Goal: Information Seeking & Learning: Learn about a topic

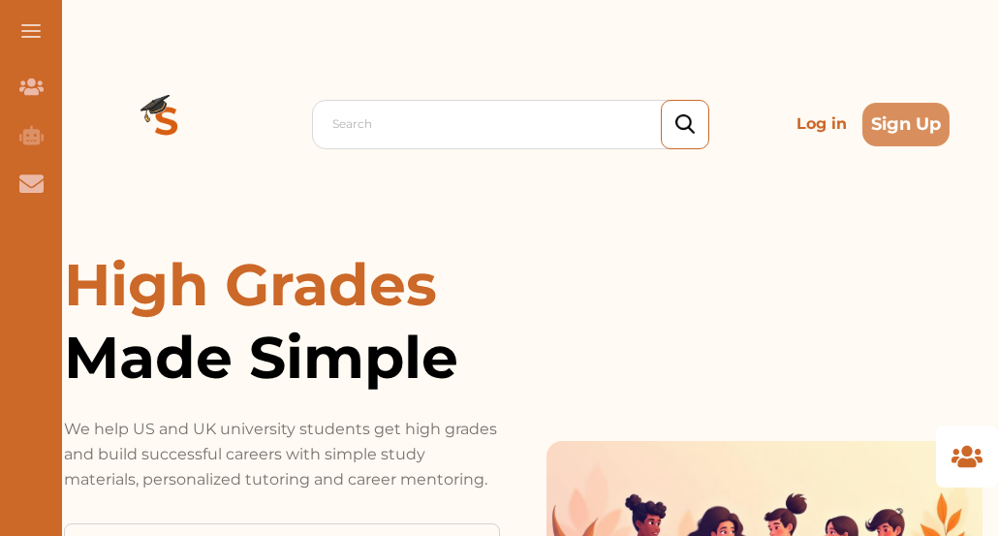
click at [455, 121] on div at bounding box center [515, 123] width 366 height 27
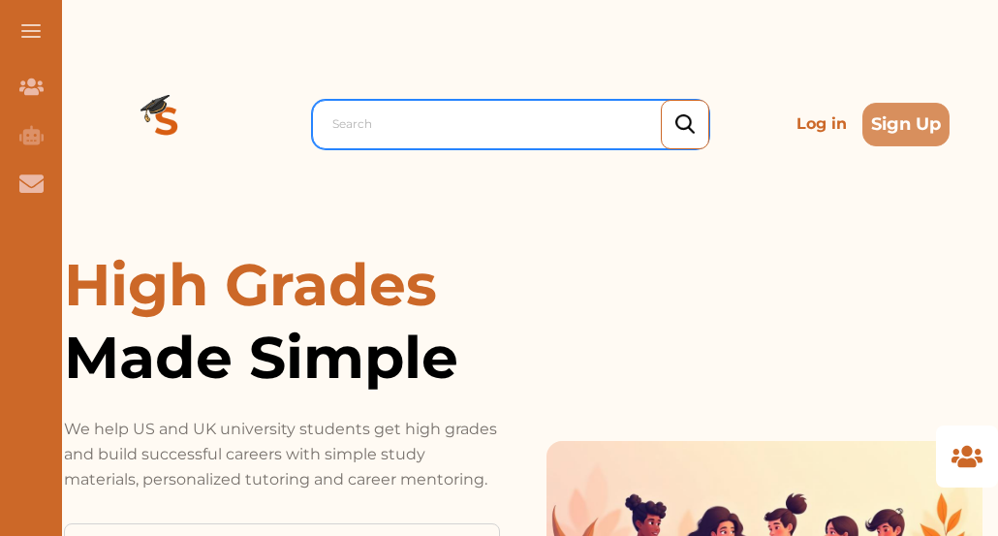
click at [403, 108] on div "Search" at bounding box center [516, 124] width 386 height 35
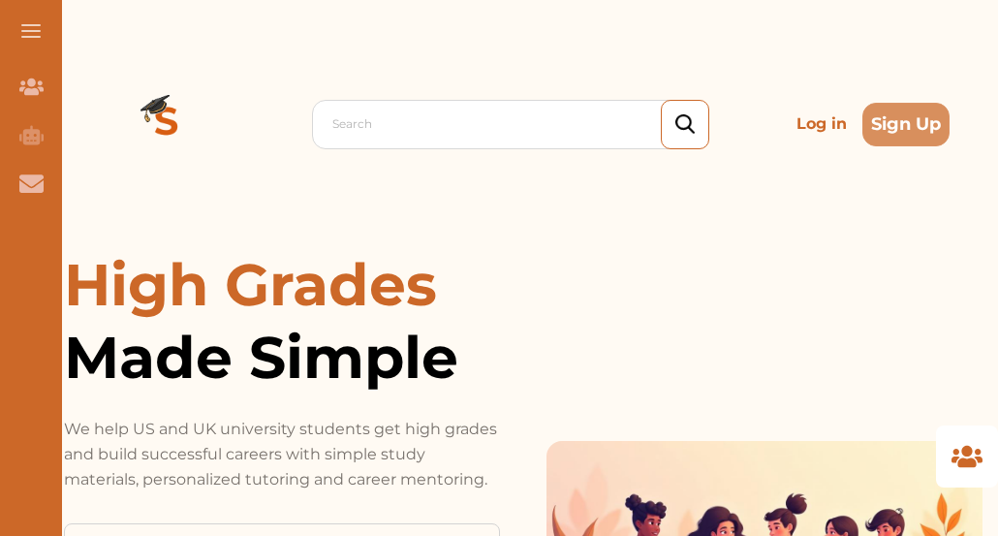
click at [826, 118] on p "Log in" at bounding box center [822, 124] width 66 height 39
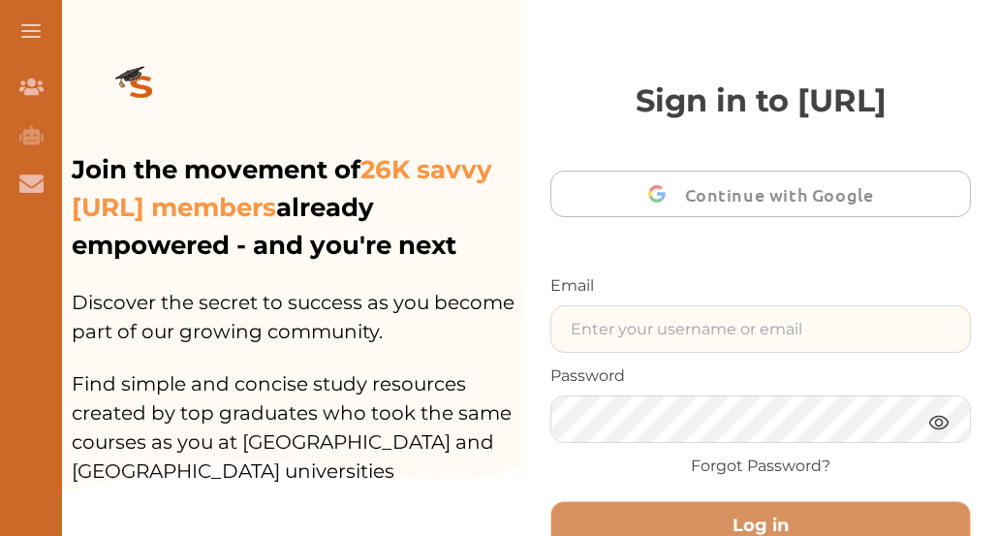
type input "[EMAIL_ADDRESS][DOMAIN_NAME]"
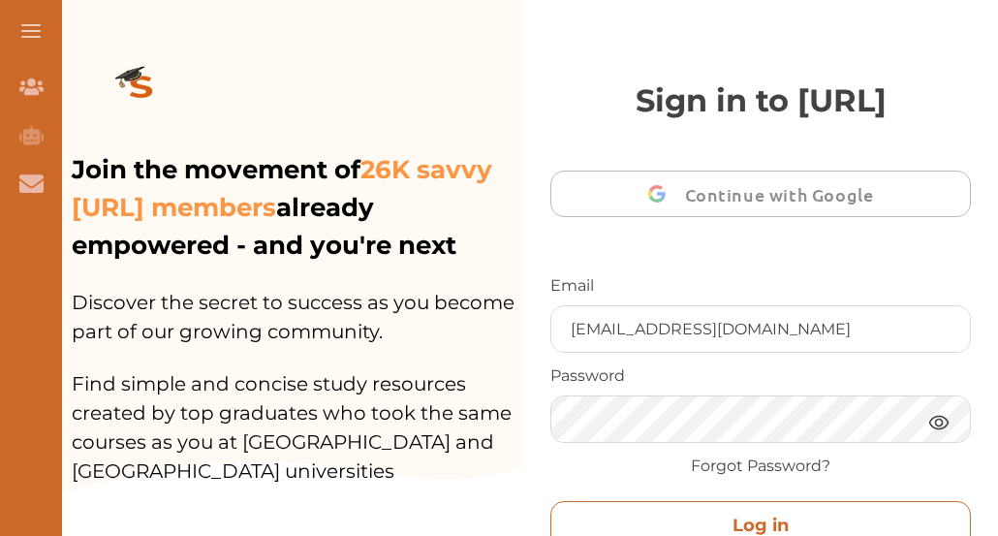
click at [755, 522] on button "Log in" at bounding box center [760, 525] width 420 height 49
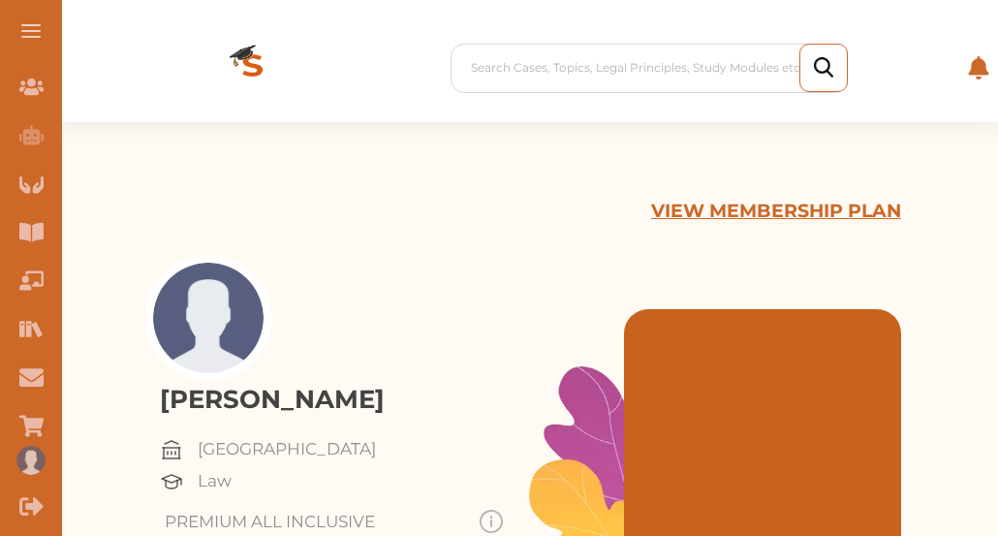
click at [38, 32] on button at bounding box center [31, 31] width 62 height 62
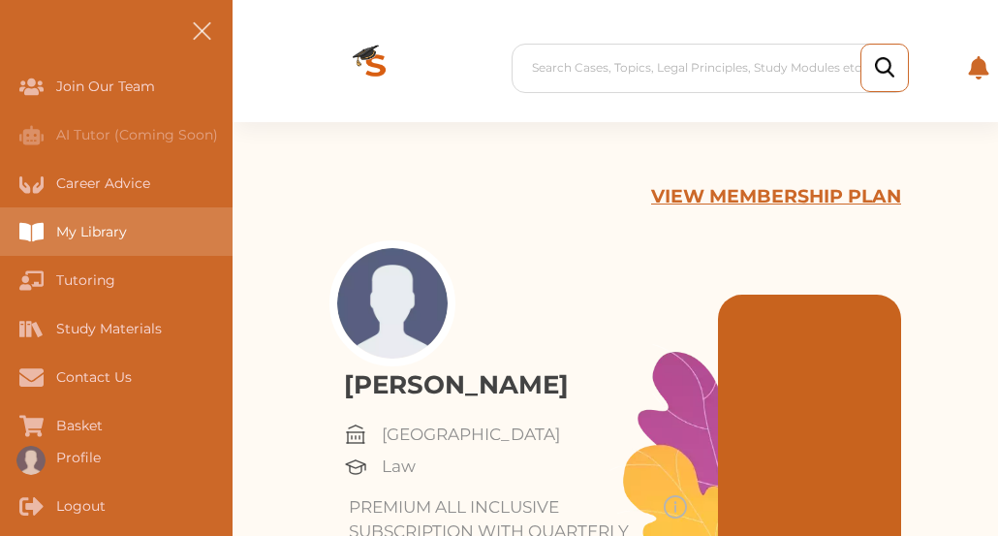
click at [0, 239] on div "My Library" at bounding box center [0, 231] width 0 height 48
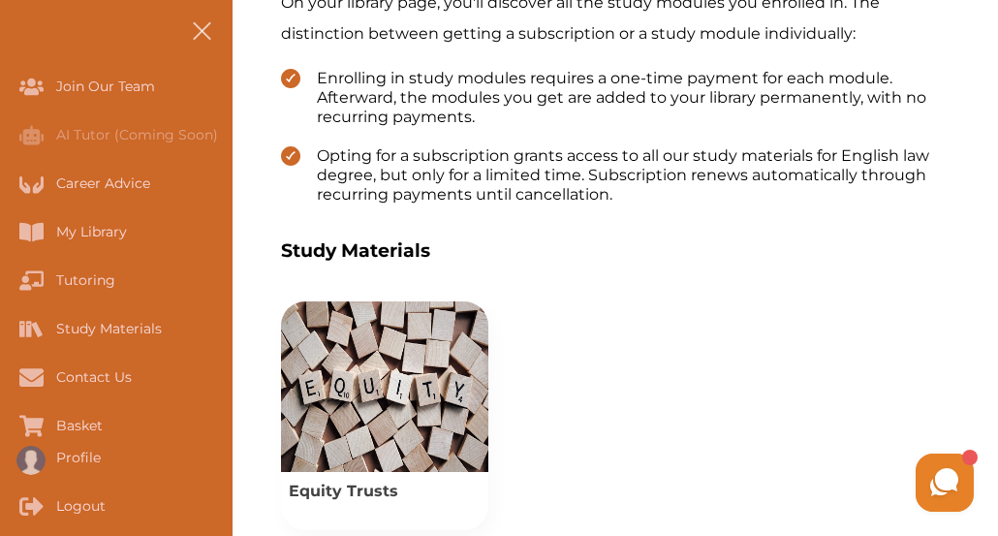
scroll to position [620, 0]
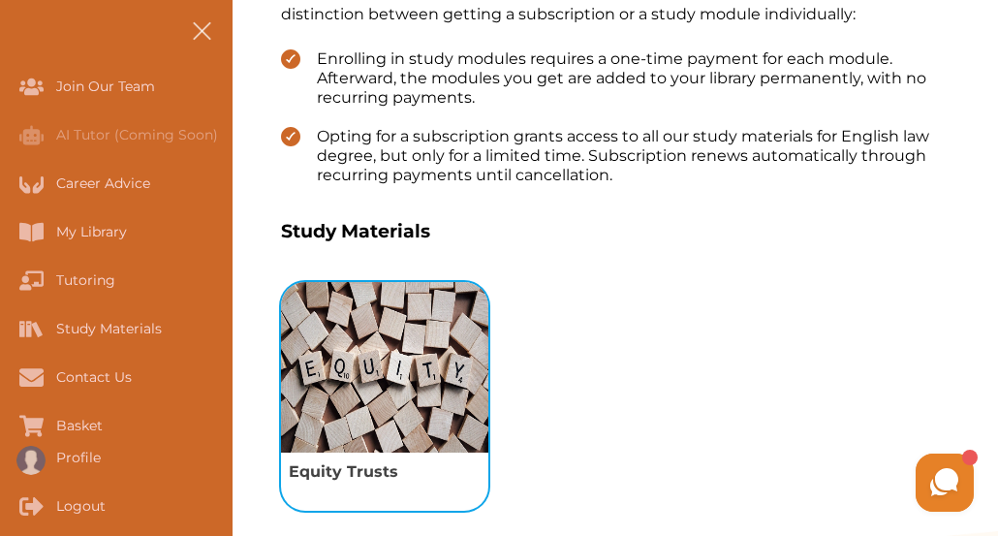
click at [359, 359] on img "View study module: Equity Trusts" at bounding box center [384, 367] width 207 height 171
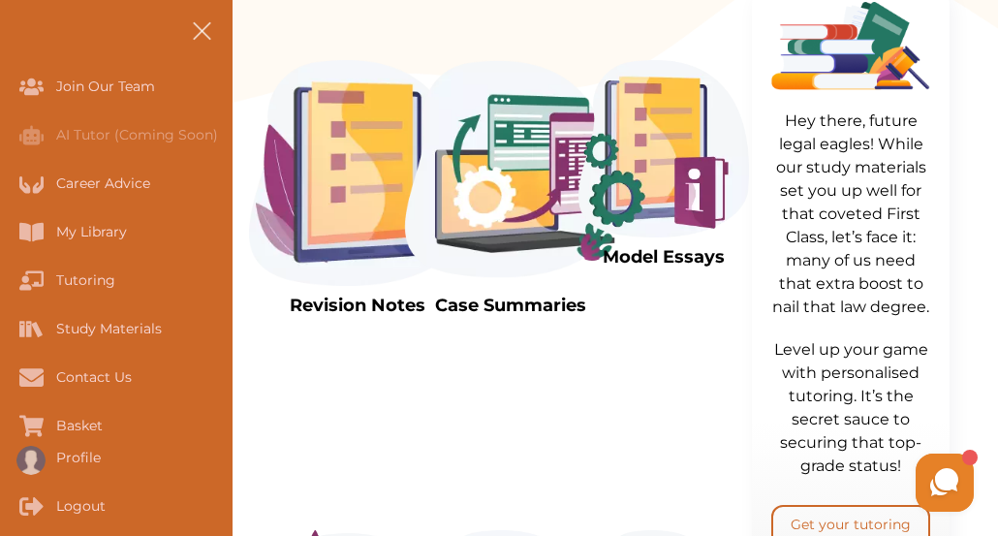
click at [334, 216] on img at bounding box center [357, 173] width 217 height 226
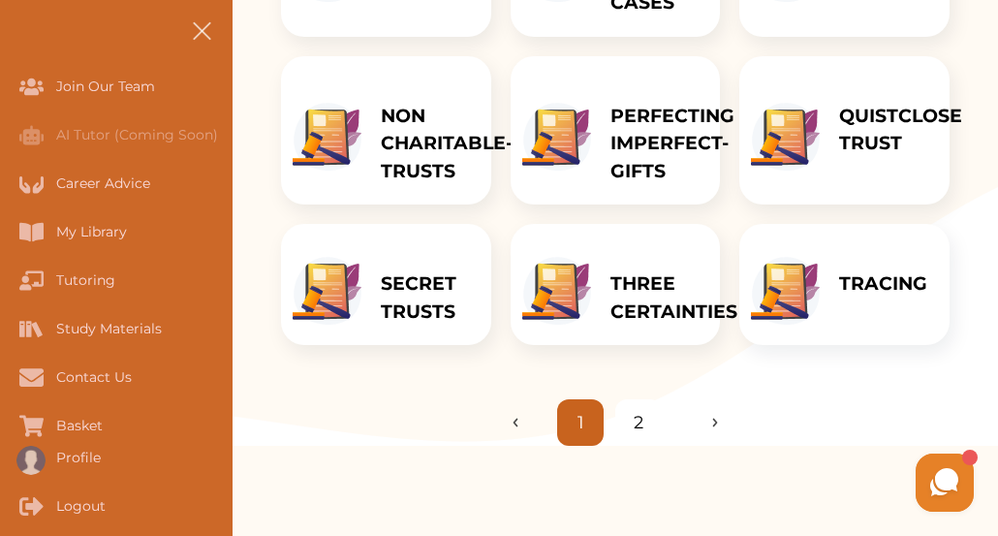
click at [625, 296] on p "THREE CERTAINTIES" at bounding box center [673, 297] width 127 height 55
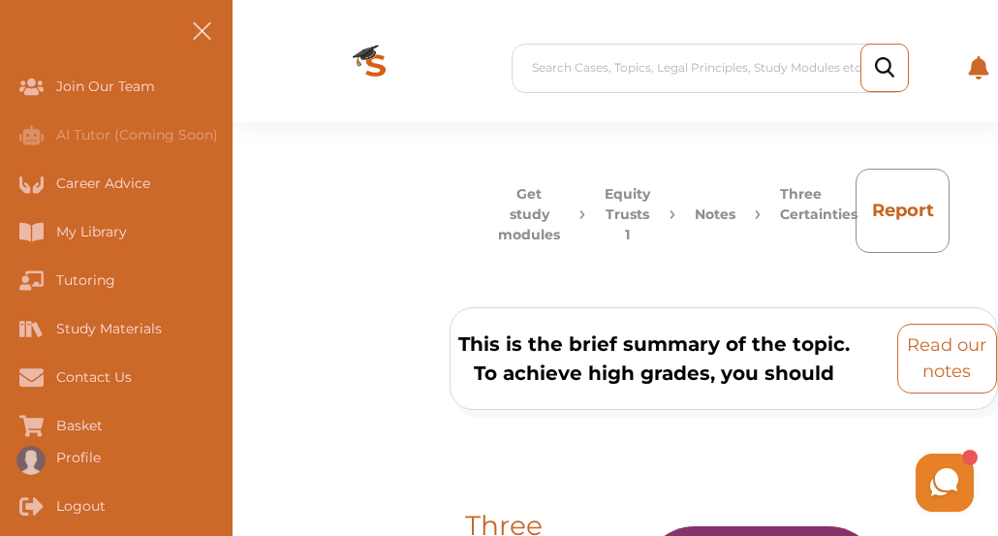
click at [953, 355] on p "Read our notes" at bounding box center [947, 358] width 82 height 52
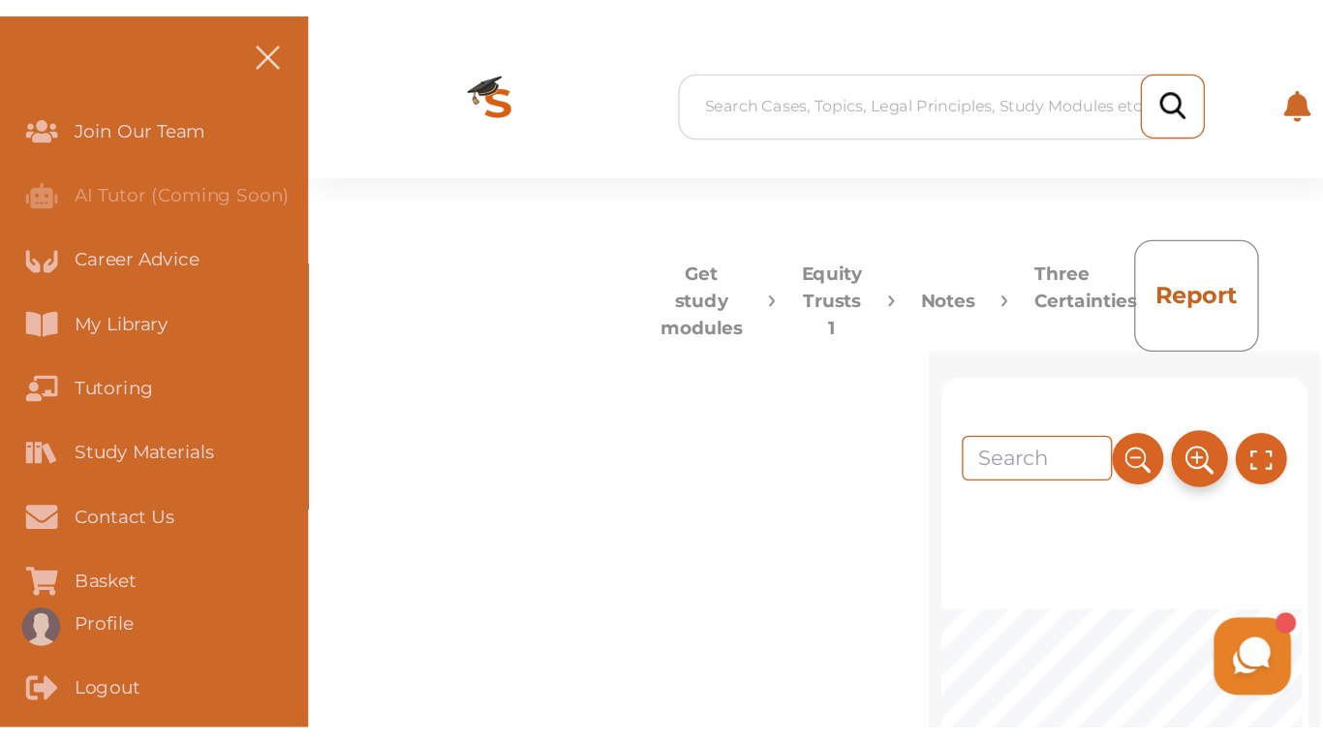
scroll to position [39, 0]
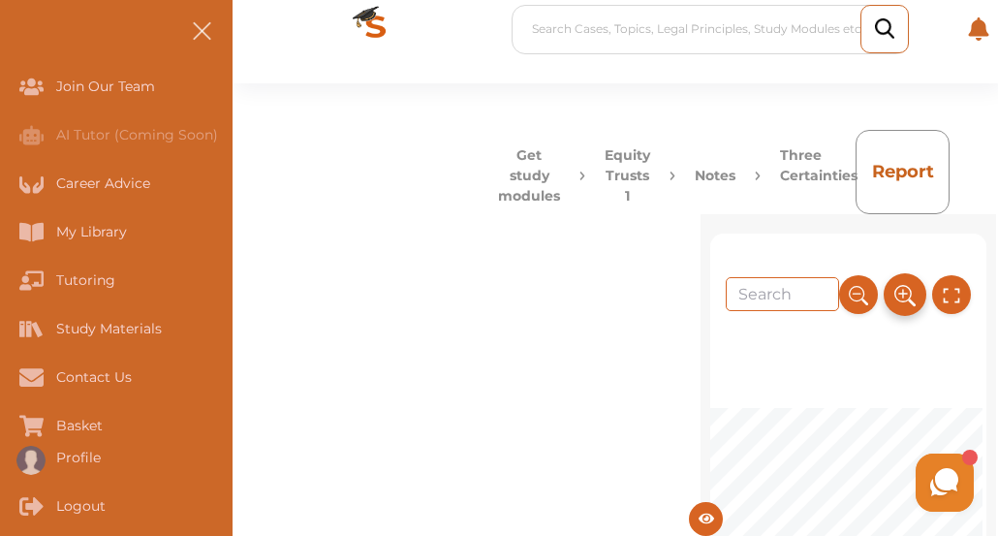
click at [903, 307] on icon at bounding box center [904, 295] width 21 height 32
click at [941, 299] on icon at bounding box center [951, 295] width 21 height 32
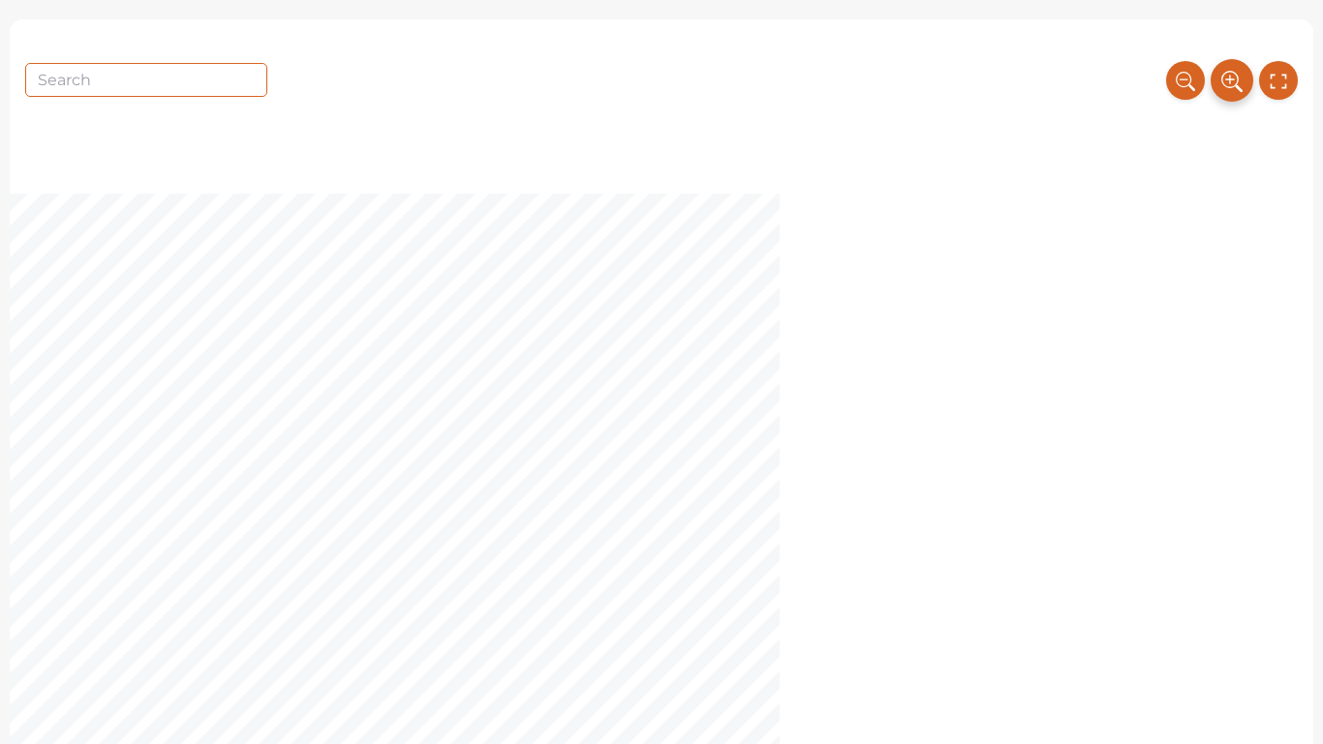
click at [997, 77] on icon at bounding box center [1232, 81] width 21 height 32
